Goal: Information Seeking & Learning: Learn about a topic

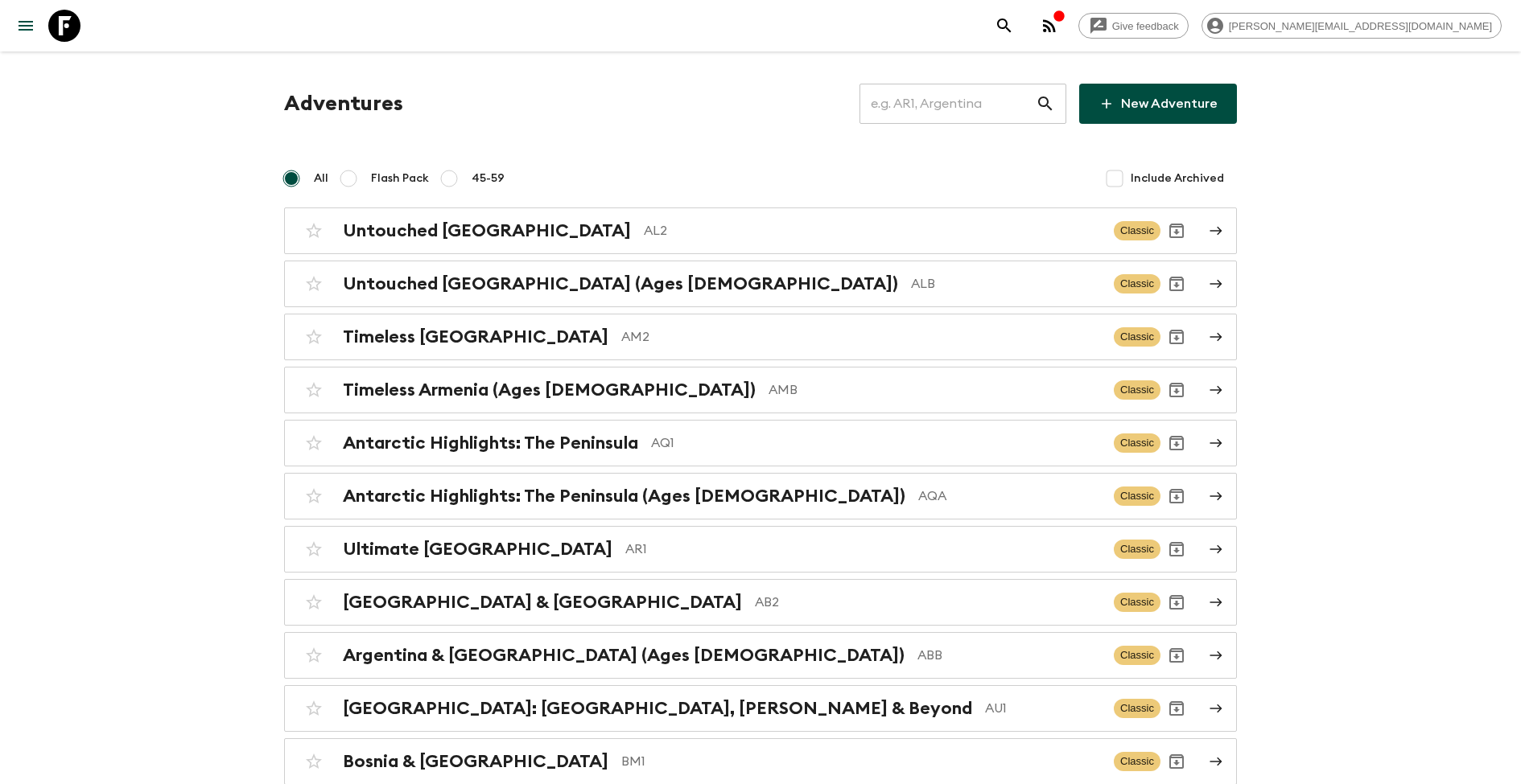
click at [987, 105] on input "text" at bounding box center [946, 103] width 176 height 45
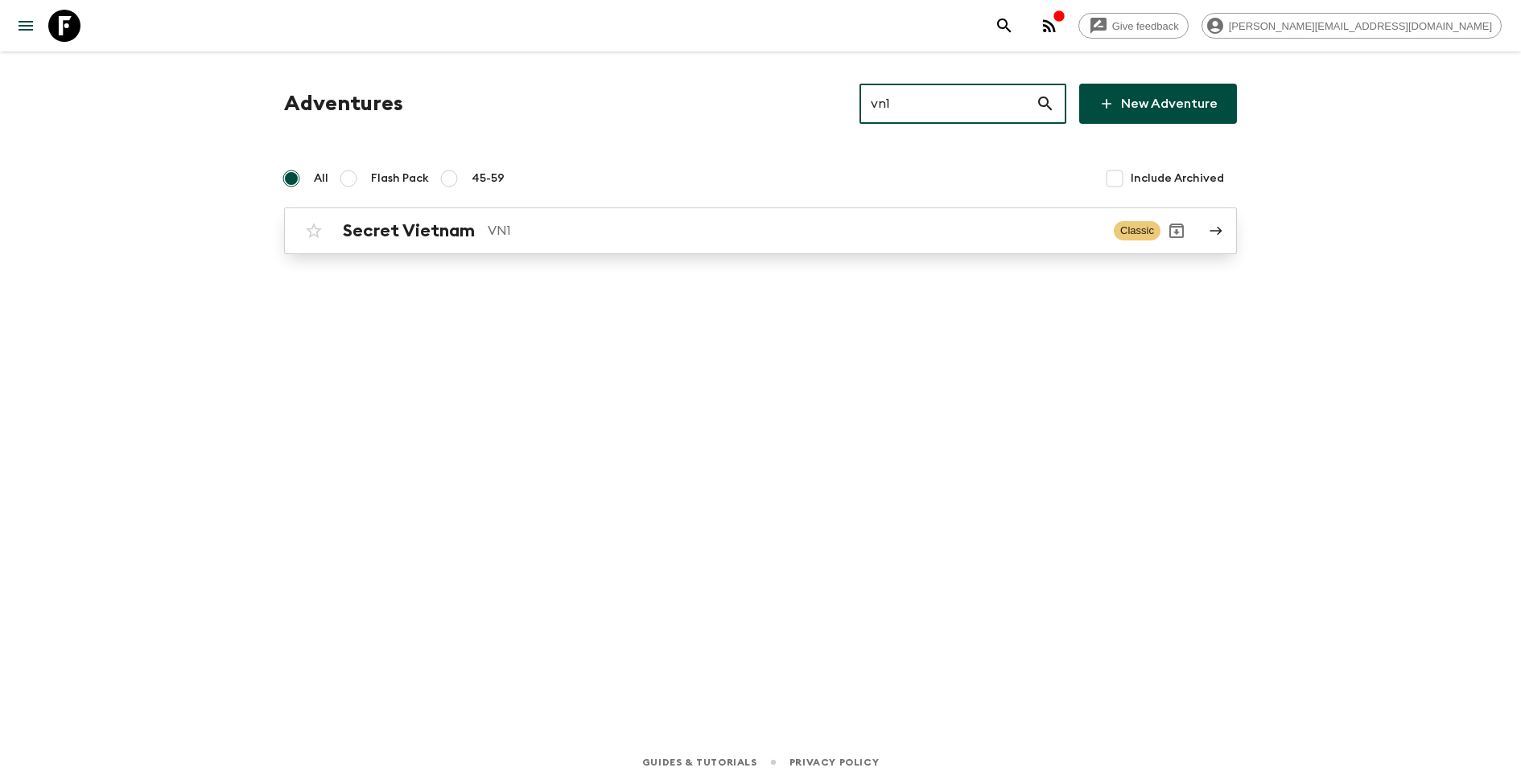
type input "vn1"
click at [595, 213] on link "Secret Vietnam VN1 Classic" at bounding box center [760, 230] width 953 height 47
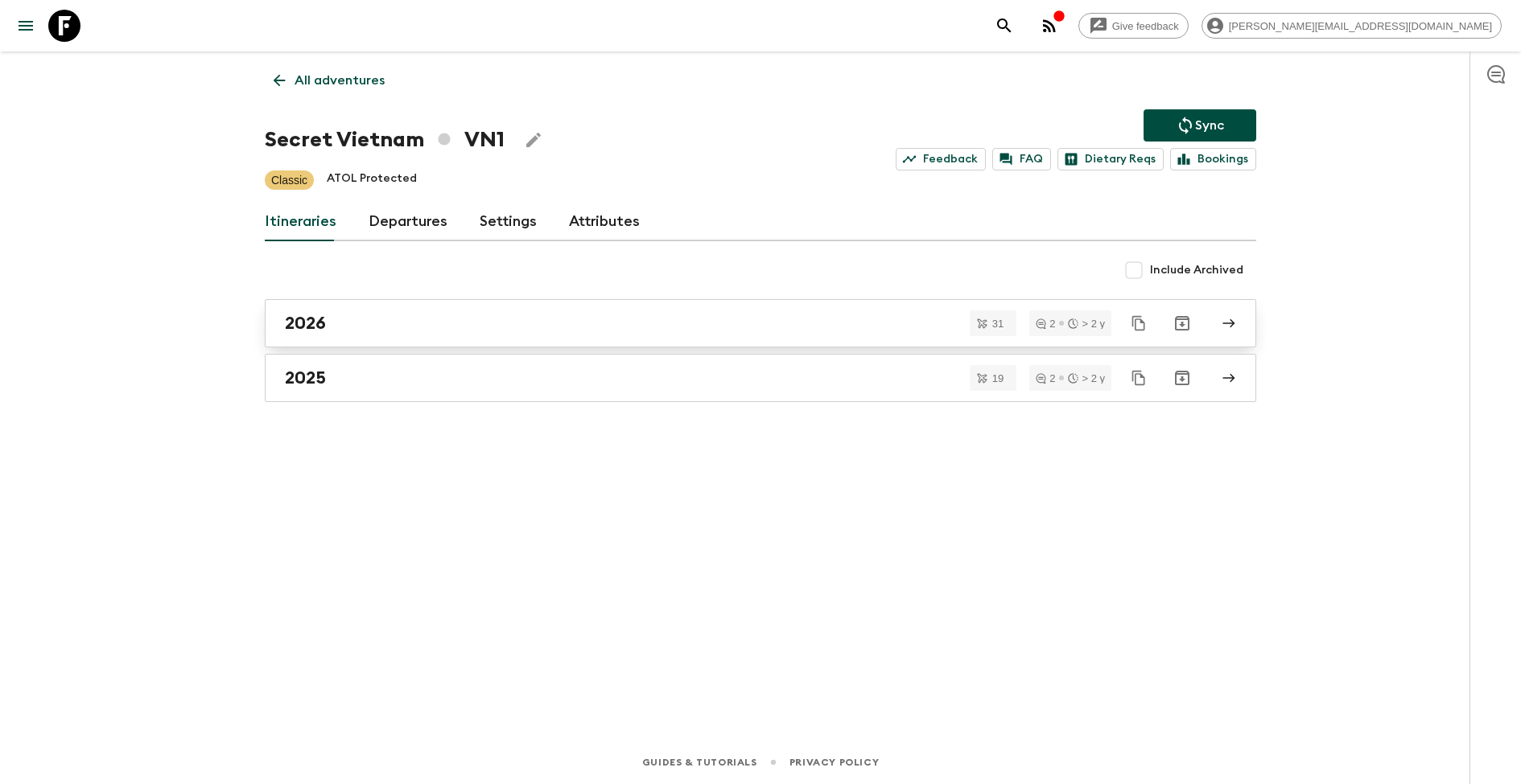
click at [408, 322] on div "2026" at bounding box center [745, 323] width 921 height 21
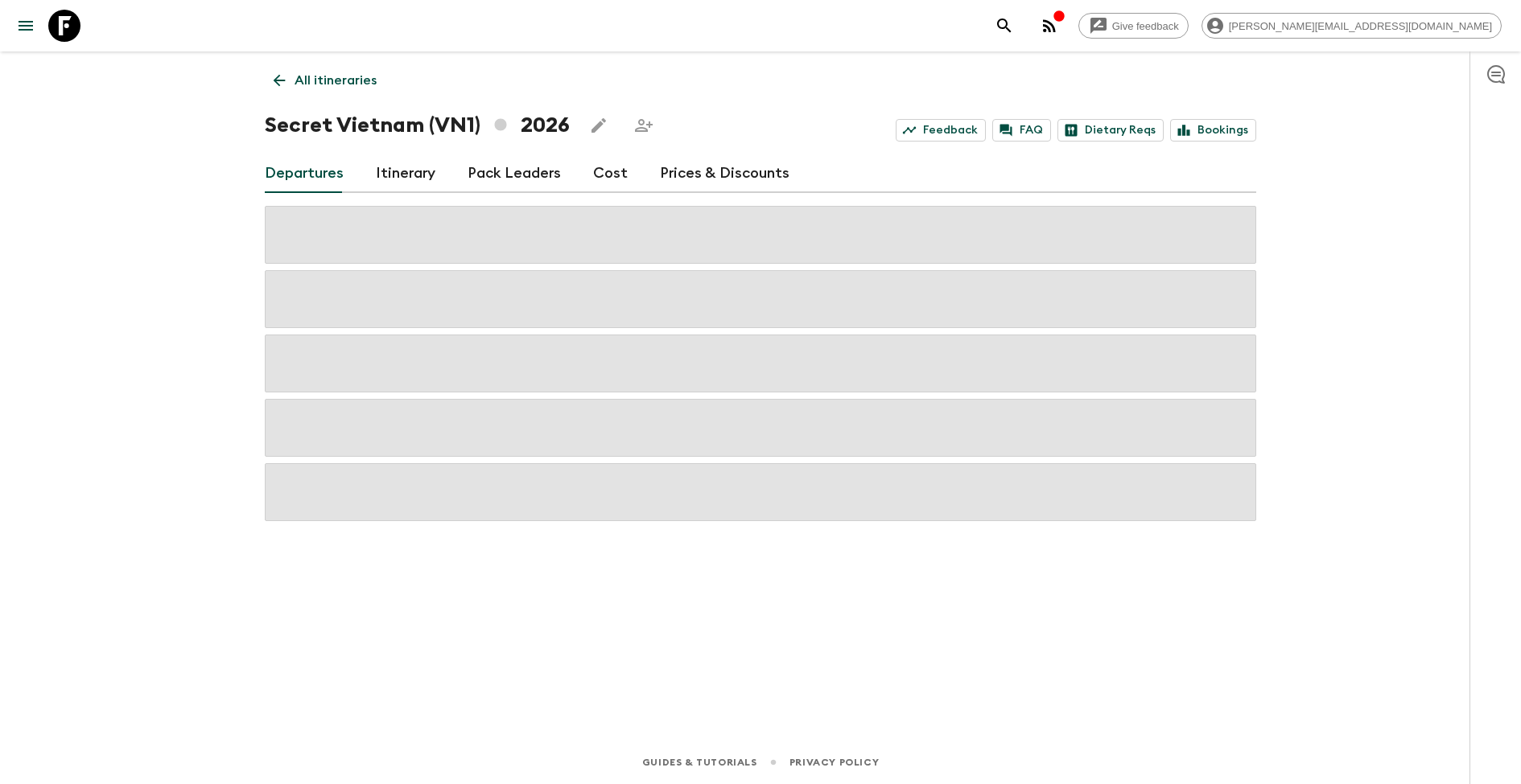
click at [402, 183] on link "Itinerary" at bounding box center [405, 174] width 60 height 39
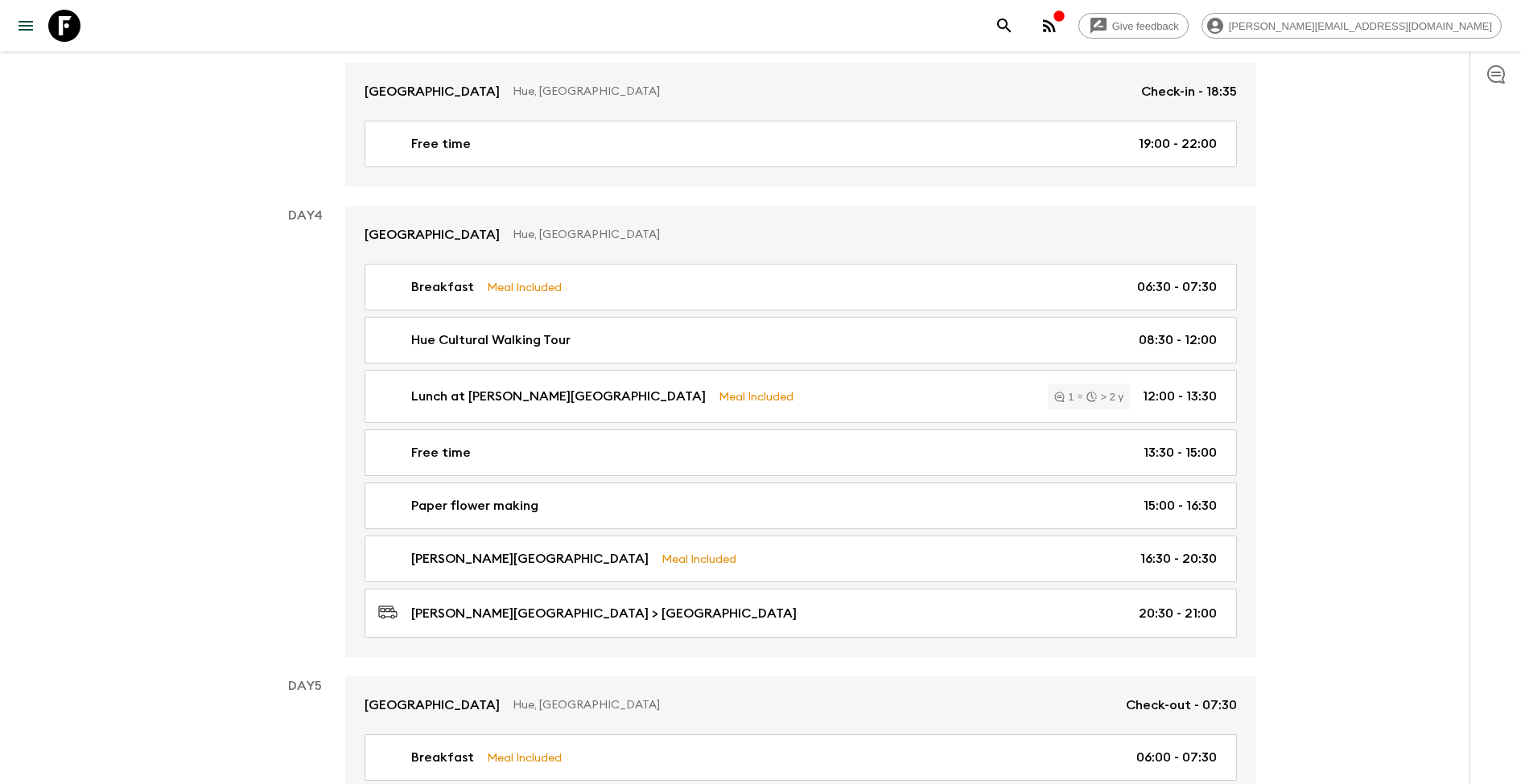
scroll to position [1756, 0]
